Goal: Task Accomplishment & Management: Manage account settings

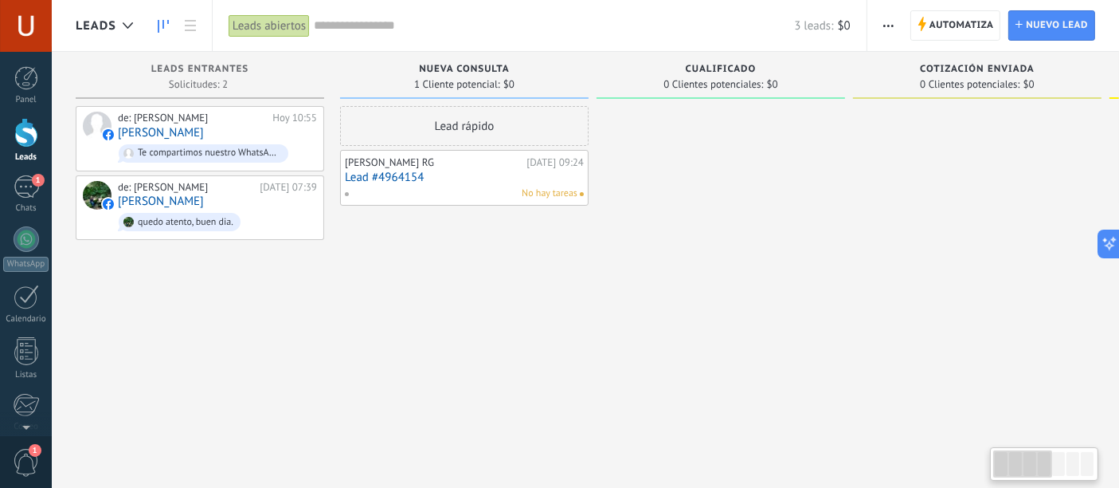
scroll to position [16, 0]
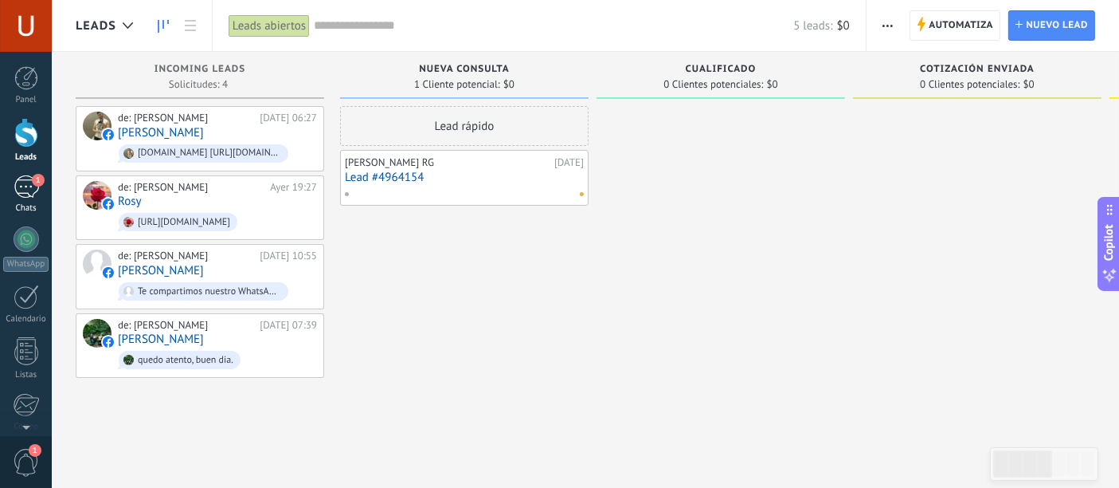
click at [31, 188] on div "1" at bounding box center [26, 186] width 25 height 23
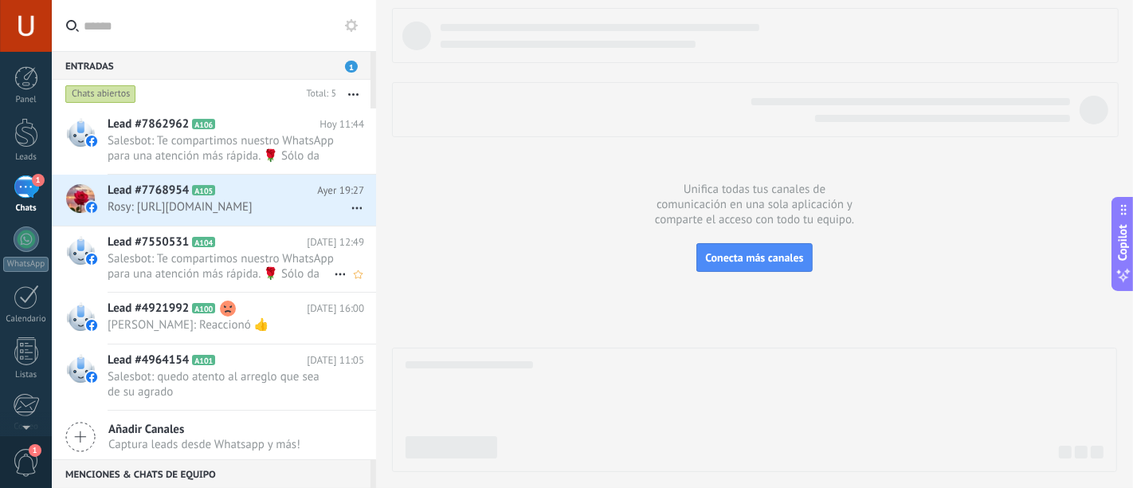
click at [243, 267] on span "Salesbot: Te compartimos nuestro WhatsApp para una atención más rápida. 🌹 Sólo …" at bounding box center [221, 266] width 226 height 30
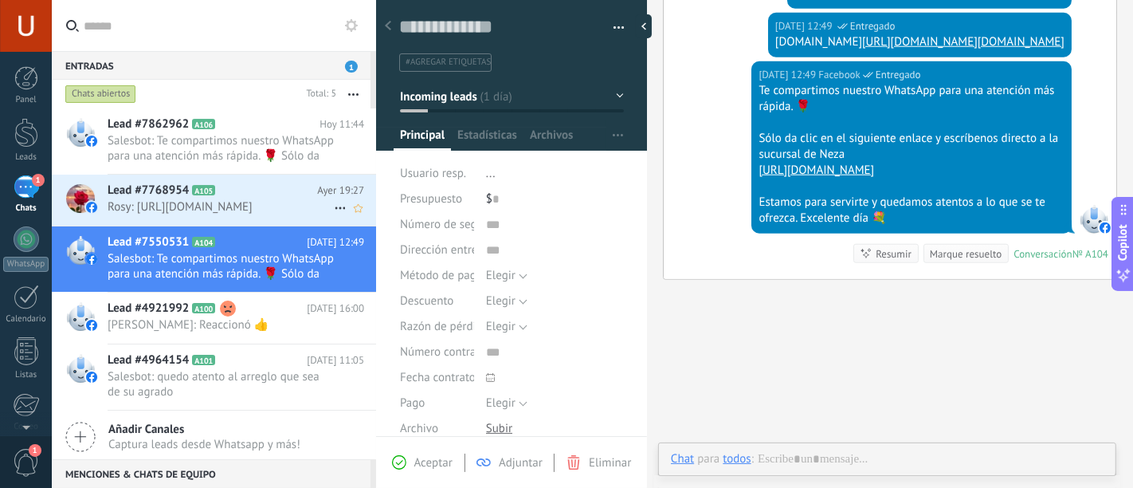
scroll to position [24, 0]
click at [269, 210] on span "Rosy: [URL][DOMAIN_NAME]" at bounding box center [221, 206] width 226 height 15
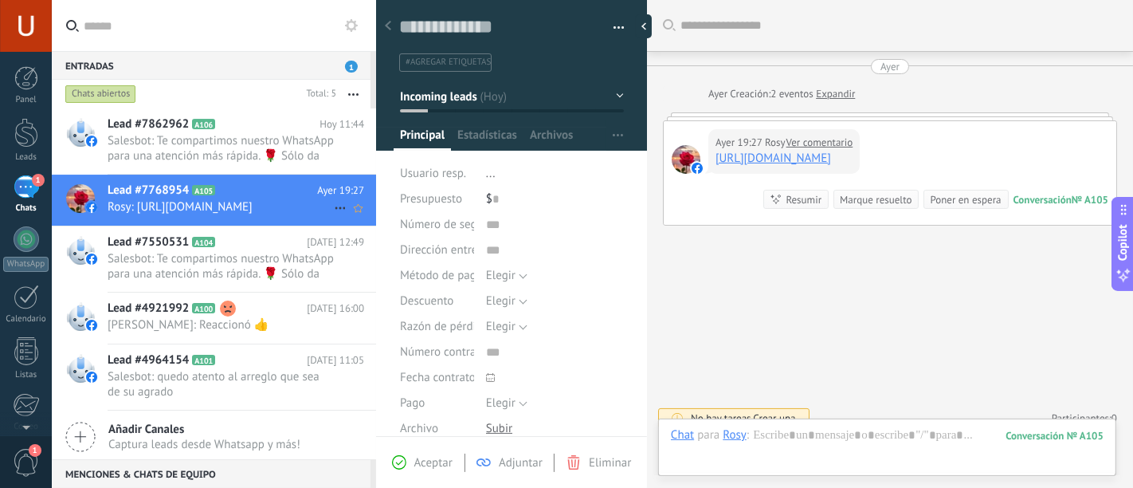
scroll to position [14, 0]
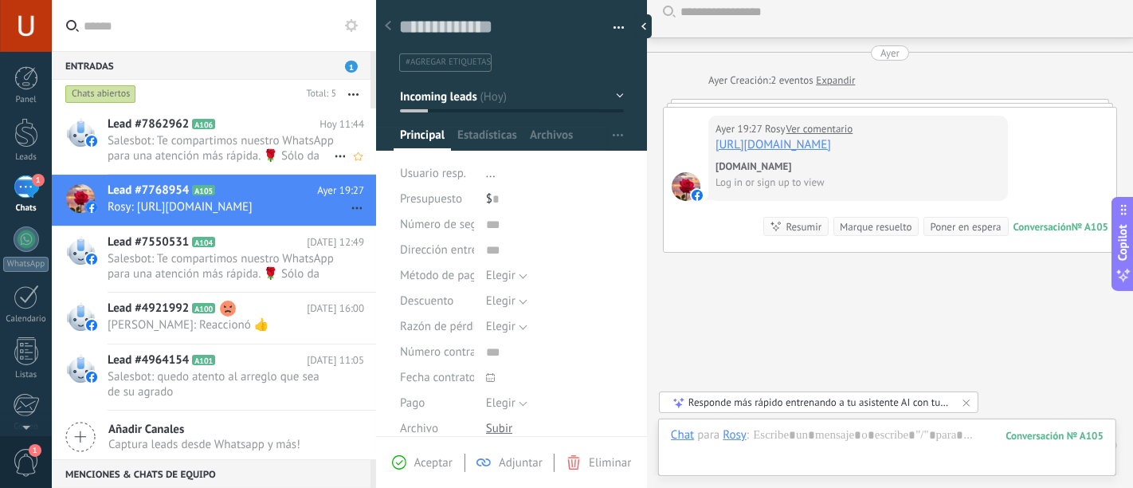
click at [223, 135] on span "Salesbot: Te compartimos nuestro WhatsApp para una atención más rápida. 🌹 Sólo …" at bounding box center [221, 148] width 226 height 30
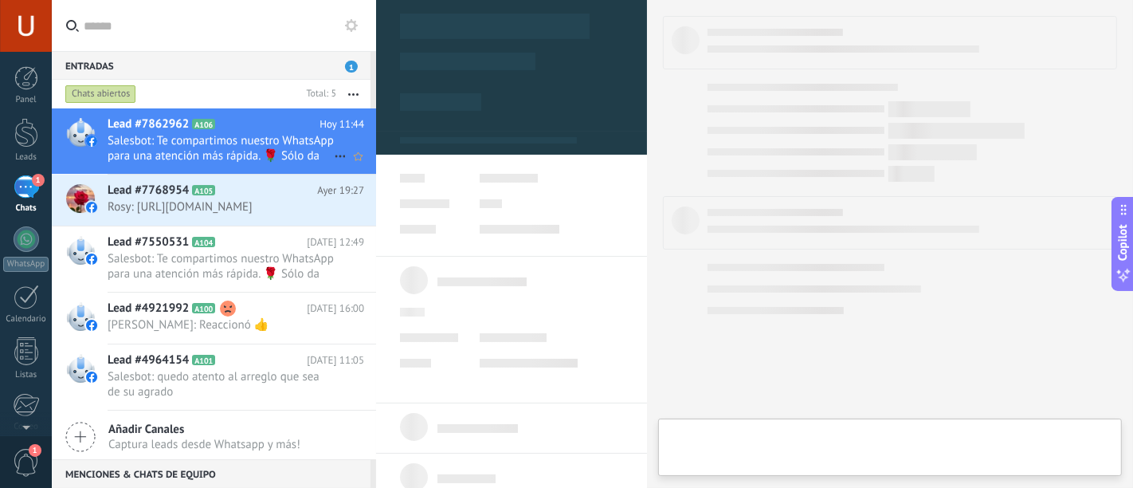
type textarea "**********"
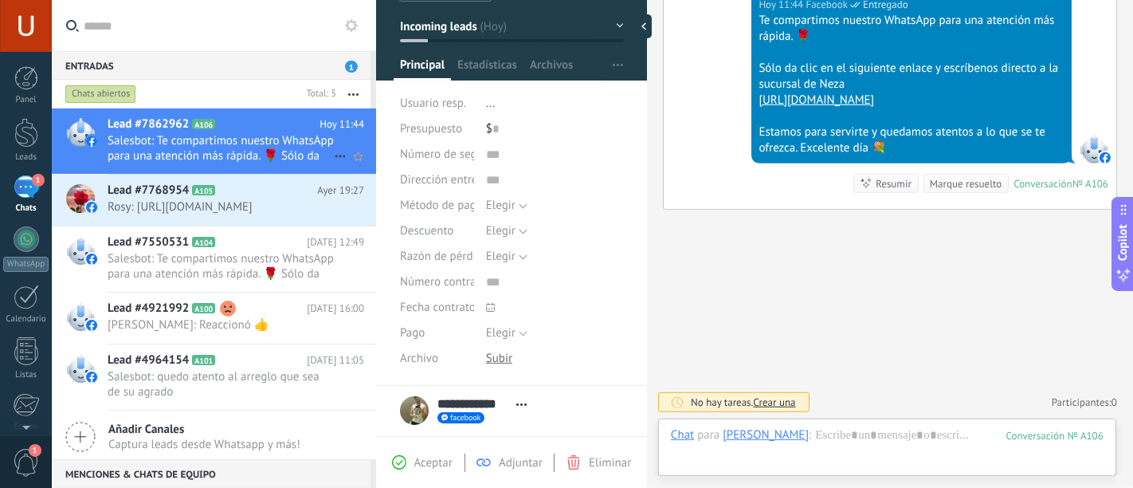
scroll to position [177, 0]
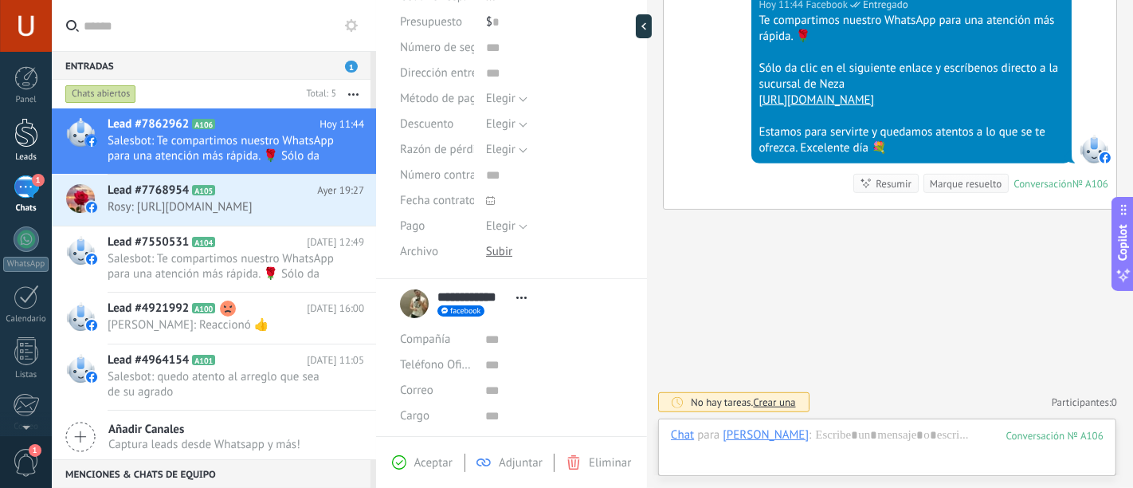
click at [31, 138] on div at bounding box center [26, 132] width 24 height 29
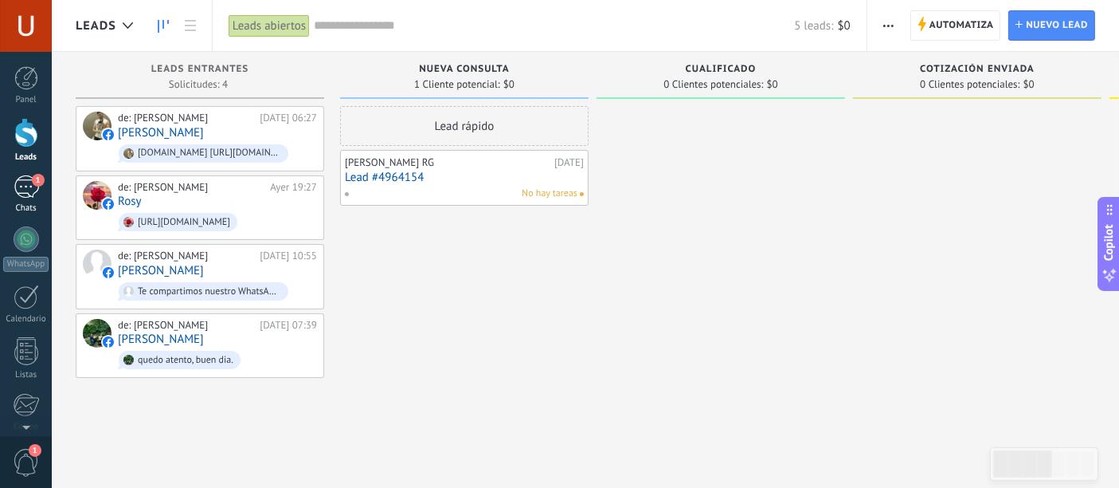
click at [26, 183] on div "1" at bounding box center [26, 186] width 25 height 23
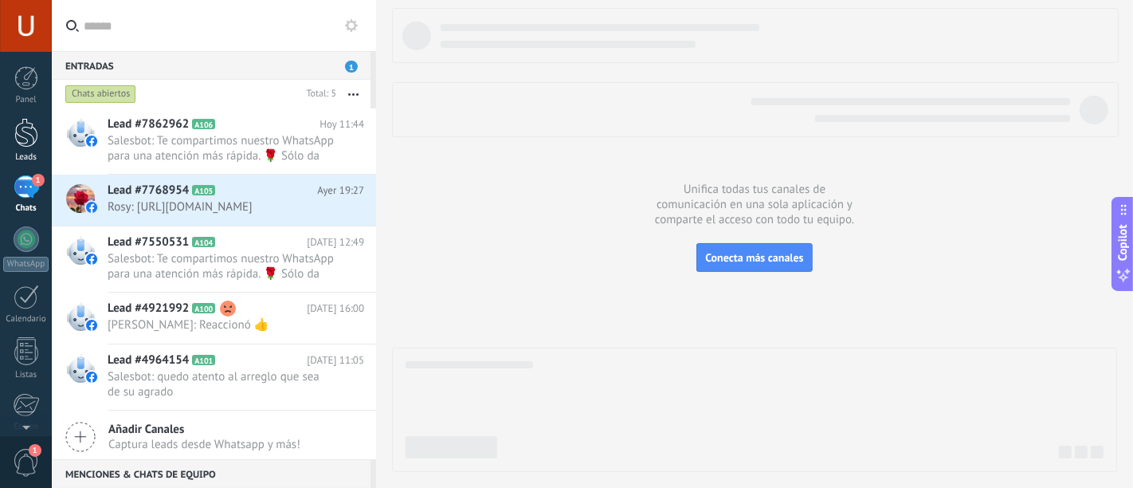
click at [23, 128] on div at bounding box center [26, 132] width 24 height 29
